Goal: Task Accomplishment & Management: Use online tool/utility

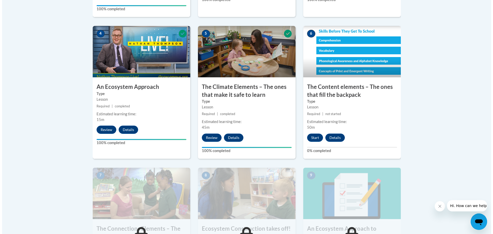
scroll to position [308, 0]
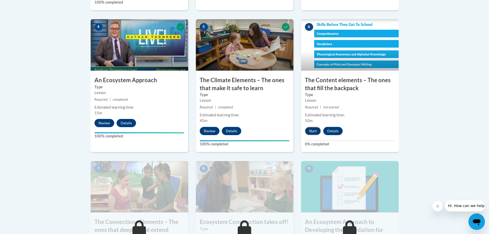
click at [313, 130] on button "Start" at bounding box center [313, 131] width 16 height 8
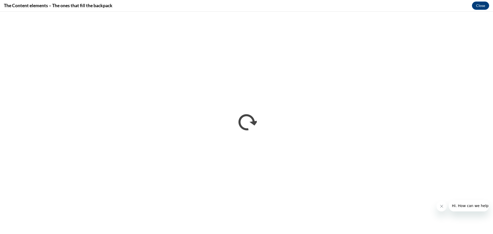
scroll to position [0, 0]
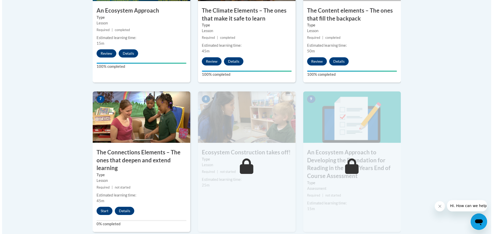
scroll to position [385, 0]
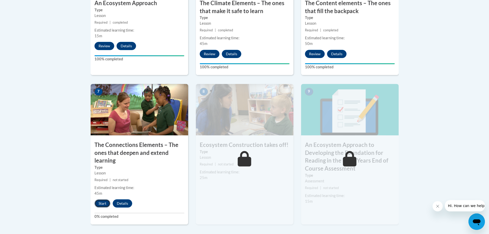
click at [104, 206] on button "Start" at bounding box center [102, 203] width 16 height 8
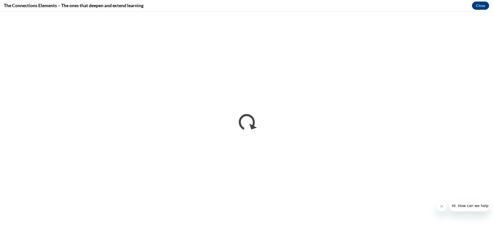
scroll to position [0, 0]
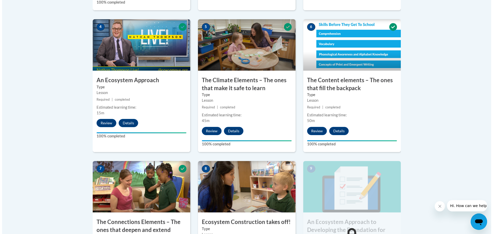
scroll to position [410, 0]
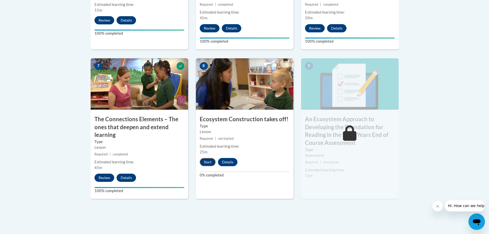
click at [208, 160] on button "Start" at bounding box center [208, 162] width 16 height 8
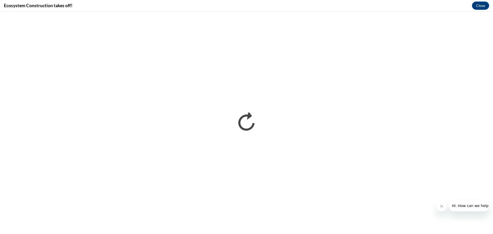
scroll to position [0, 0]
